Goal: Task Accomplishment & Management: Use online tool/utility

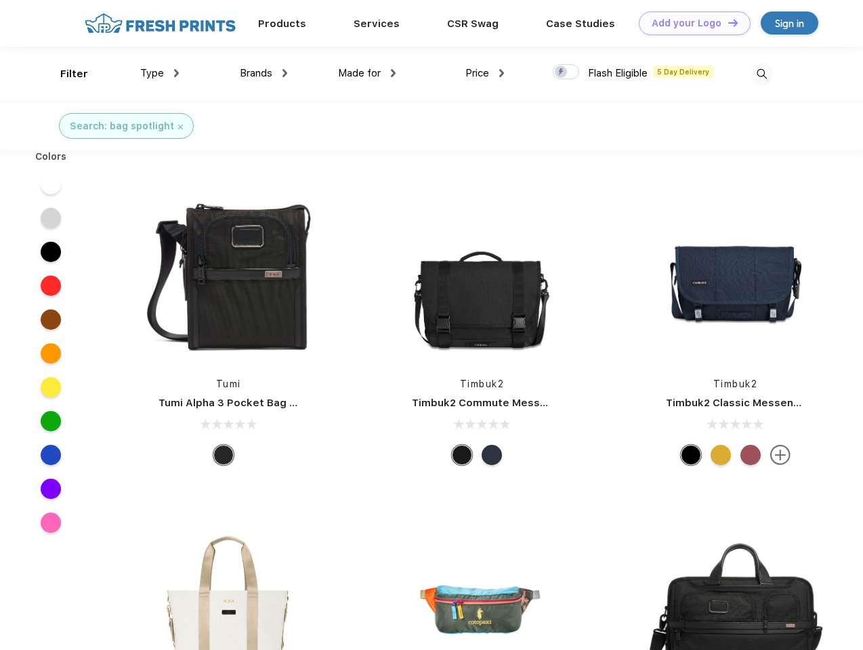
click at [690, 23] on link "Add your Logo Design Tool" at bounding box center [695, 24] width 112 height 24
click at [0, 0] on div "Design Tool" at bounding box center [0, 0] width 0 height 0
click at [727, 22] on link "Add your Logo Design Tool" at bounding box center [695, 24] width 112 height 24
click at [65, 74] on div "Filter" at bounding box center [74, 74] width 28 height 16
click at [160, 73] on span "Type" at bounding box center [152, 73] width 24 height 12
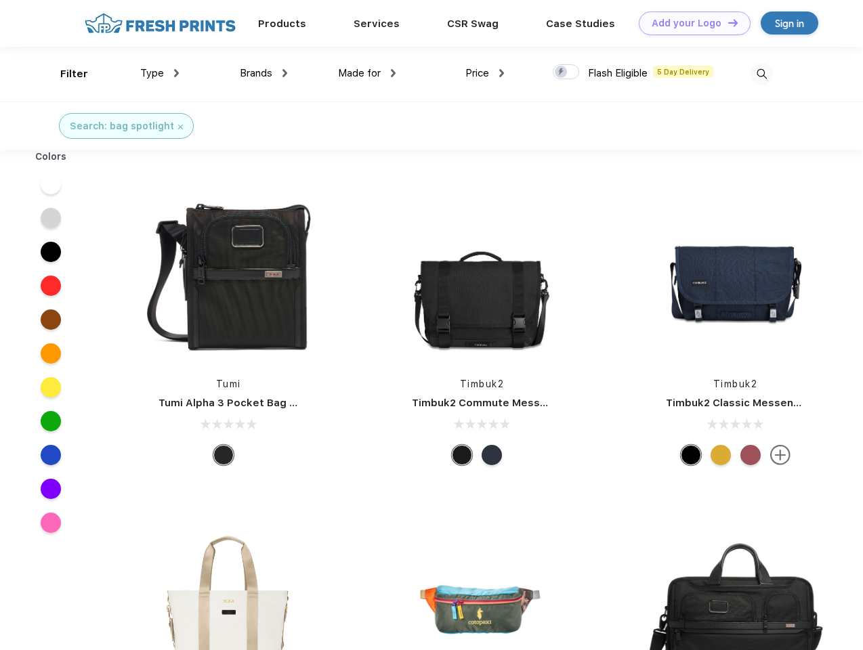
click at [264, 73] on span "Brands" at bounding box center [256, 73] width 33 height 12
click at [367, 73] on span "Made for" at bounding box center [359, 73] width 43 height 12
click at [485, 73] on span "Price" at bounding box center [477, 73] width 24 height 12
click at [566, 72] on div at bounding box center [566, 71] width 26 height 15
click at [562, 72] on input "checkbox" at bounding box center [557, 68] width 9 height 9
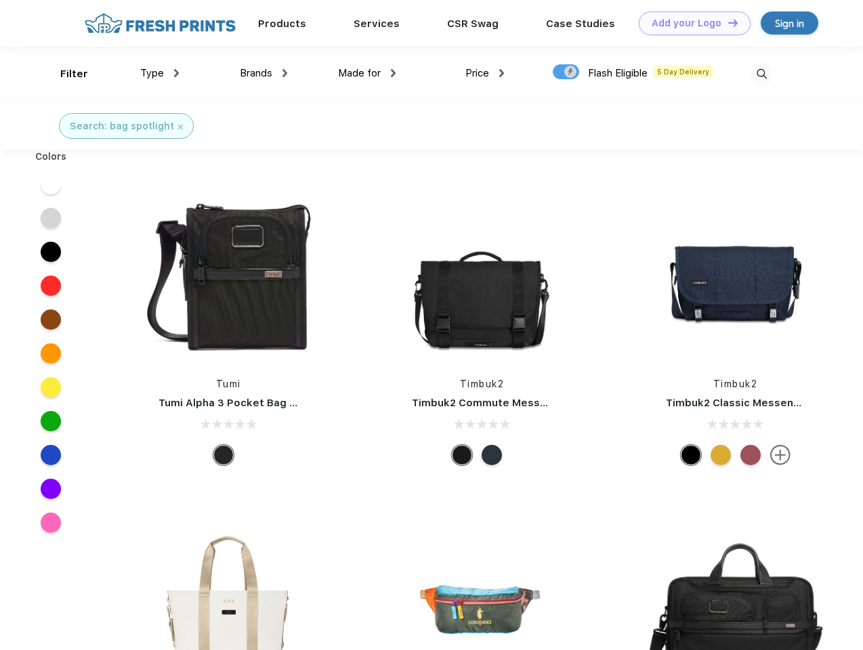
click at [761, 74] on img at bounding box center [762, 74] width 22 height 22
